Goal: Information Seeking & Learning: Learn about a topic

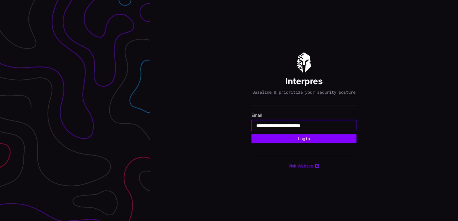
drag, startPoint x: 323, startPoint y: 129, endPoint x: 128, endPoint y: 131, distance: 194.3
click at [128, 131] on div "**********" at bounding box center [229, 110] width 458 height 221
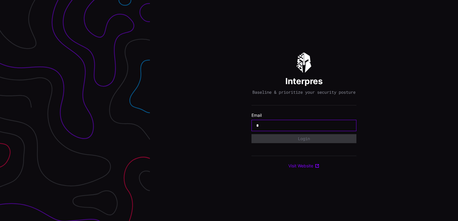
drag, startPoint x: 321, startPoint y: 127, endPoint x: 191, endPoint y: 116, distance: 130.0
click at [191, 116] on div "Interpres Baseline & prioritize your security posture Email * Login Visit Websi…" at bounding box center [304, 110] width 308 height 221
type input "**********"
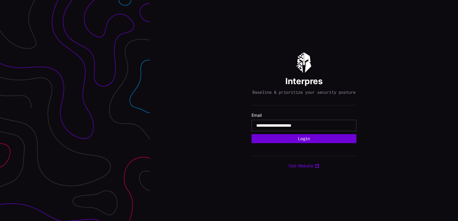
click at [298, 143] on button "Login" at bounding box center [304, 138] width 105 height 9
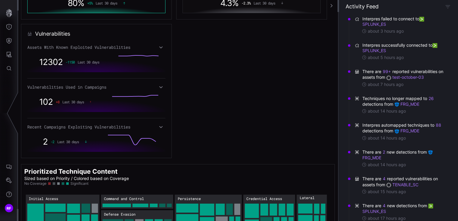
scroll to position [300, 0]
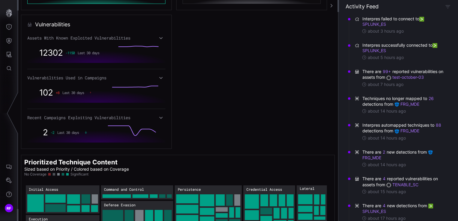
click at [162, 81] on div "Assets With Known Exploited Vulnerabilities 12302 -1150 Last 30 days Vulnerabil…" at bounding box center [96, 88] width 138 height 107
click at [162, 80] on div "Vulnerabilities Used in Campaigns" at bounding box center [96, 77] width 138 height 5
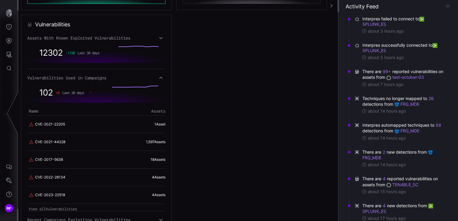
click at [157, 76] on div "Vulnerabilities Used in Campaigns" at bounding box center [96, 77] width 138 height 5
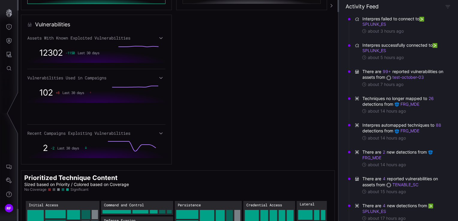
click at [157, 76] on div "Vulnerabilities Used in Campaigns" at bounding box center [96, 77] width 138 height 5
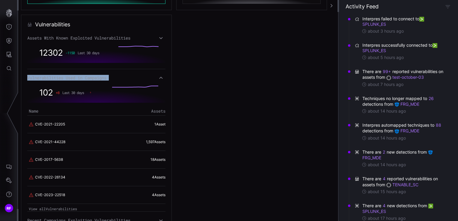
click at [157, 76] on div "Vulnerabilities Used in Campaigns" at bounding box center [96, 77] width 138 height 5
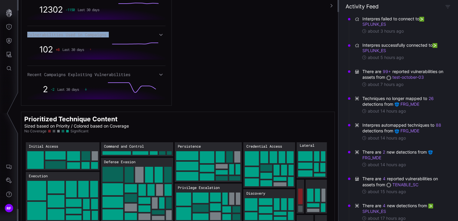
scroll to position [350, 0]
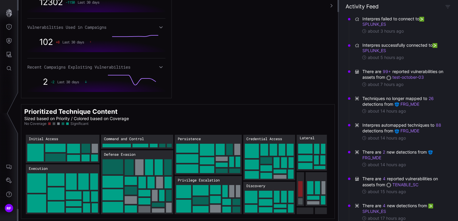
click at [144, 209] on rect "Defense Evasion → Defense Evasion:Cloud Accounts: 24" at bounding box center [145, 209] width 12 height 7
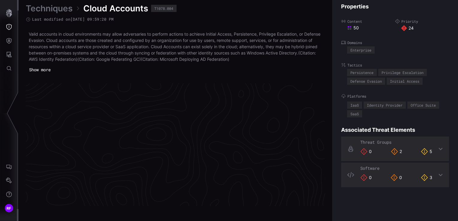
scroll to position [1290, 302]
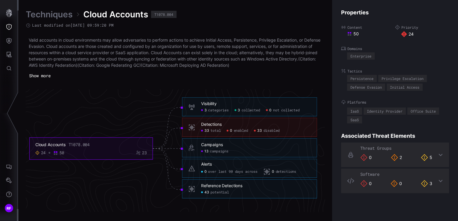
click at [233, 124] on h6 "Detections" at bounding box center [256, 124] width 110 height 5
click at [210, 130] on span "total" at bounding box center [215, 131] width 10 height 4
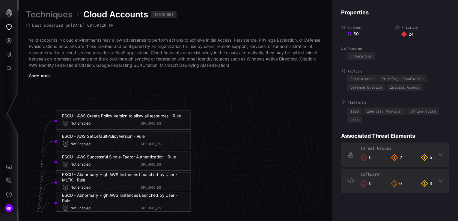
scroll to position [1170, 512]
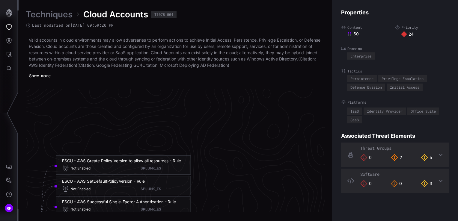
click at [159, 183] on h6 "ESCU - AWS SetDefaultPolicyVersion - Rule" at bounding box center [123, 181] width 123 height 5
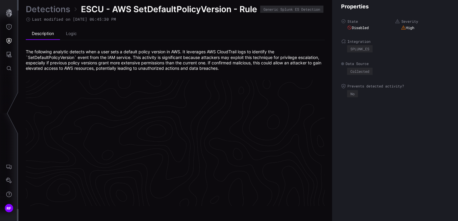
scroll to position [1288, 302]
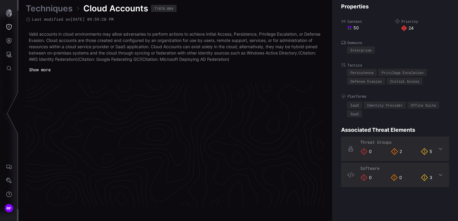
scroll to position [1290, 302]
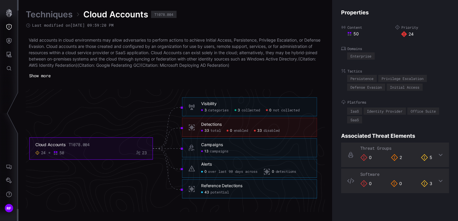
click at [248, 127] on div "Detections 33 total 0 enabled 33 disabled" at bounding box center [256, 127] width 110 height 11
click at [215, 129] on span "total" at bounding box center [215, 131] width 10 height 4
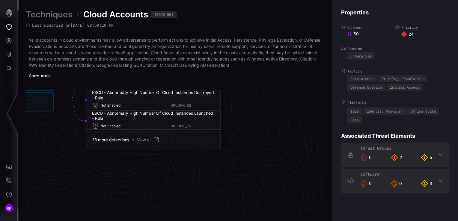
scroll to position [1410, 482]
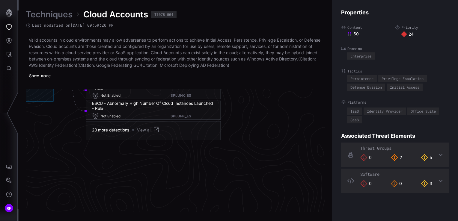
click at [149, 130] on link "View all" at bounding box center [148, 130] width 23 height 7
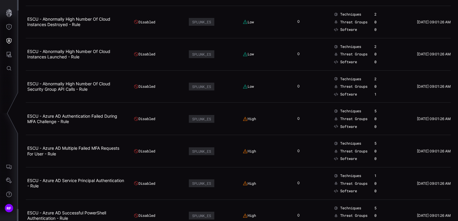
scroll to position [360, 0]
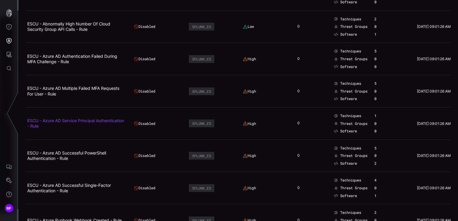
click at [93, 120] on link "ESCU - Azure AD Service Principal Authentication - Rule" at bounding box center [75, 123] width 97 height 10
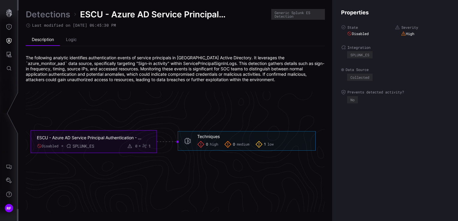
scroll to position [1291, 302]
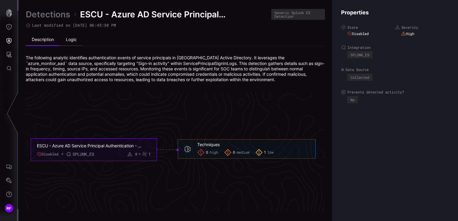
click at [79, 40] on li "Logic" at bounding box center [71, 40] width 23 height 12
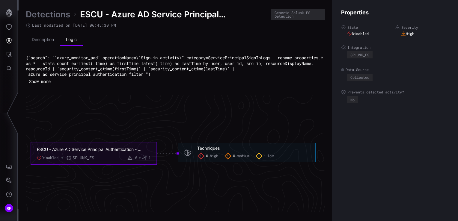
click at [98, 58] on code "{"search": "`azure_monitor_aad` operationName=\"Sign-in activity\" category=Ser…" at bounding box center [176, 66] width 300 height 22
drag, startPoint x: 98, startPoint y: 58, endPoint x: 160, endPoint y: 56, distance: 62.4
click at [160, 56] on code "{"search": "`azure_monitor_aad` operationName=\"Sign-in activity\" category=Ser…" at bounding box center [176, 66] width 300 height 22
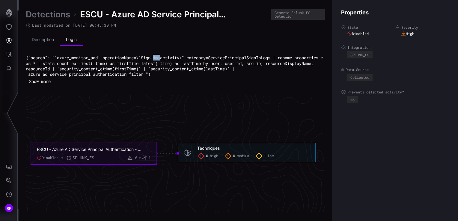
click at [160, 56] on code "{"search": "`azure_monitor_aad` operationName=\"Sign-in activity\" category=Ser…" at bounding box center [176, 66] width 300 height 22
drag, startPoint x: 160, startPoint y: 56, endPoint x: 102, endPoint y: 59, distance: 58.5
click at [102, 59] on code "{"search": "`azure_monitor_aad` operationName=\"Sign-in activity\" category=Ser…" at bounding box center [176, 66] width 300 height 22
click at [92, 59] on code "{"search": "`azure_monitor_aad` operationName=\"Sign-in activity\" category=Ser…" at bounding box center [176, 66] width 300 height 22
